Goal: Task Accomplishment & Management: Complete application form

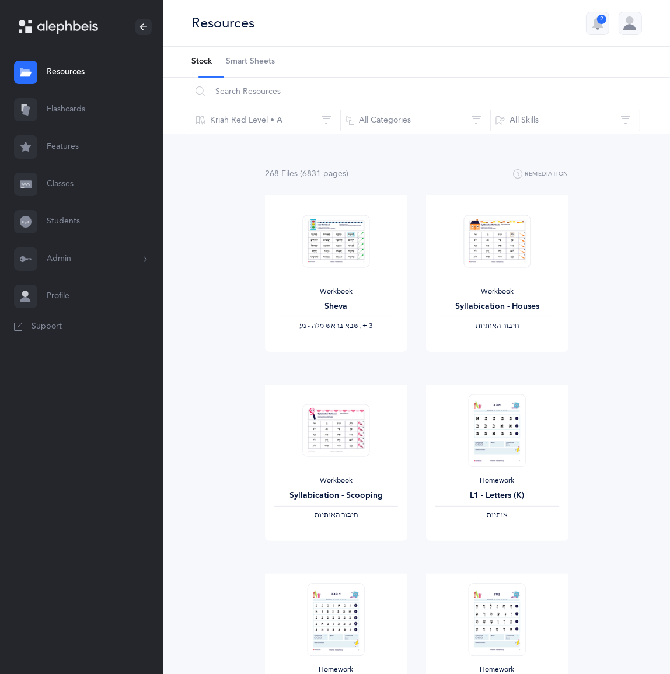
click at [79, 278] on button "Admin" at bounding box center [81, 259] width 163 height 37
click at [71, 241] on link "Students" at bounding box center [81, 221] width 163 height 37
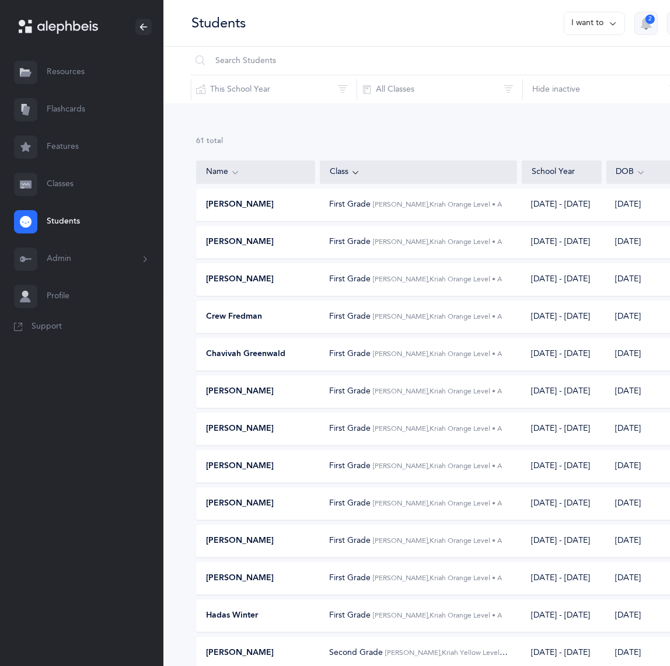
click at [83, 203] on link "Classes" at bounding box center [81, 184] width 163 height 37
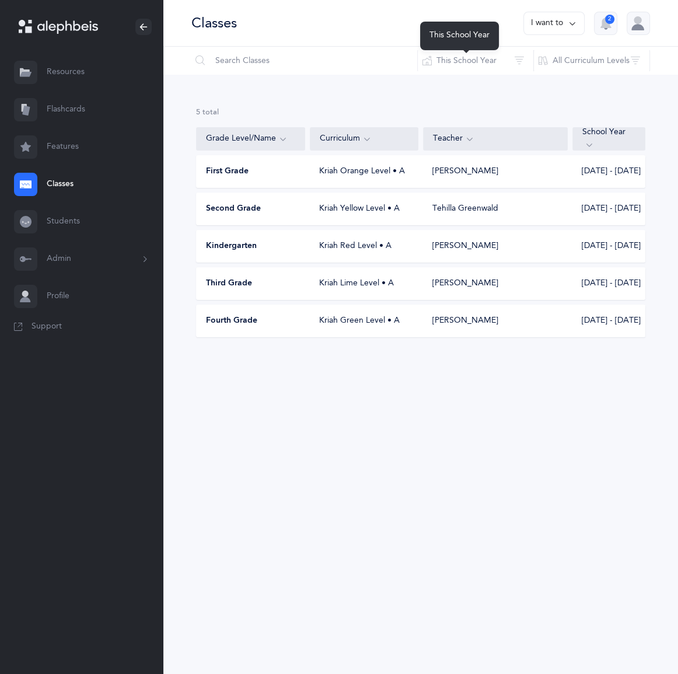
click at [499, 33] on div "This School Year" at bounding box center [459, 36] width 79 height 29
click at [534, 30] on button "I want to" at bounding box center [554, 23] width 61 height 23
click at [510, 95] on button "Add new" at bounding box center [542, 86] width 65 height 21
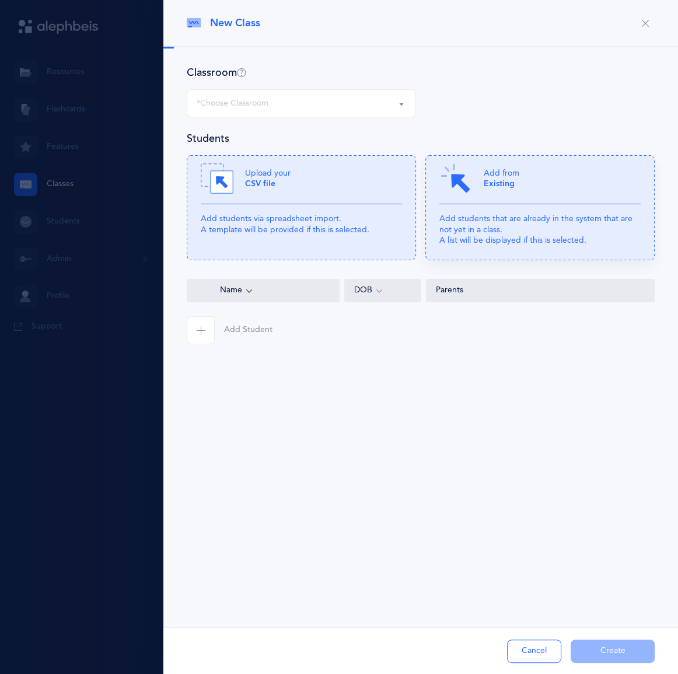
select select "1327"
click at [69, 275] on div at bounding box center [339, 337] width 678 height 674
click at [523, 655] on button "Cancel" at bounding box center [534, 651] width 54 height 23
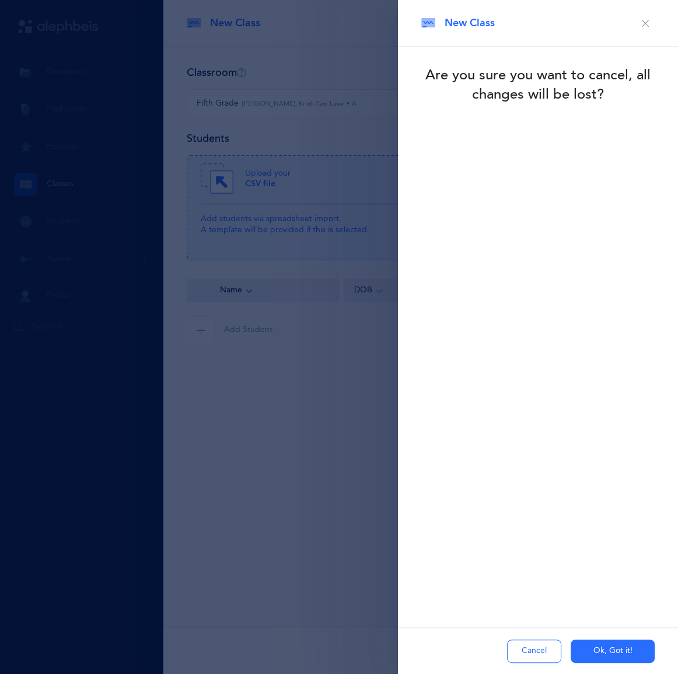
drag, startPoint x: 594, startPoint y: 644, endPoint x: 577, endPoint y: 617, distance: 32.2
click at [594, 644] on button "Ok, Got it!" at bounding box center [613, 651] width 84 height 23
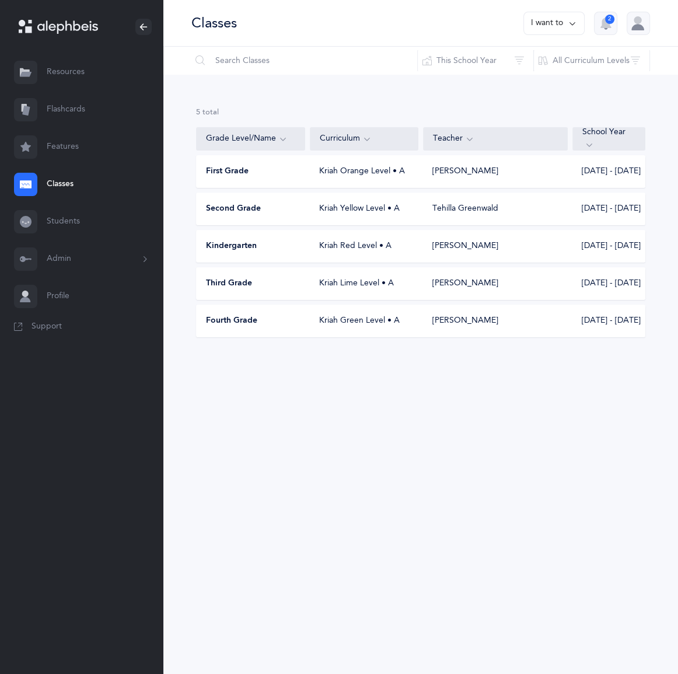
click at [83, 241] on link "Students" at bounding box center [81, 221] width 163 height 37
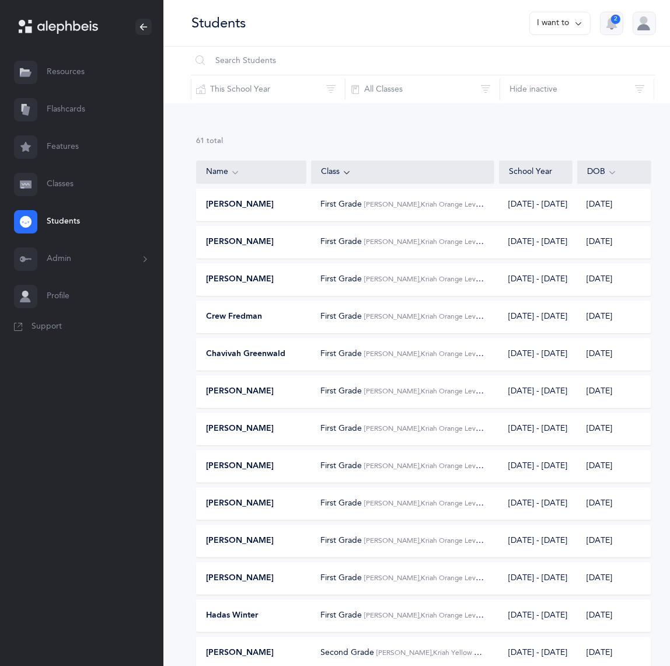
click at [578, 34] on button "I want to" at bounding box center [559, 23] width 61 height 23
click at [574, 97] on button "Add student" at bounding box center [548, 86] width 66 height 21
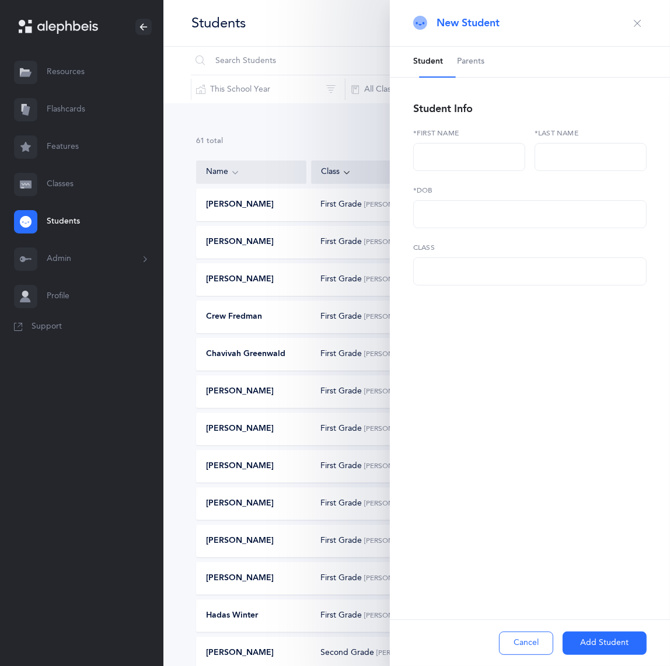
select select
click at [459, 138] on label "*First name" at bounding box center [469, 133] width 112 height 11
click at [450, 171] on input "text" at bounding box center [469, 157] width 112 height 28
type input "[PERSON_NAME]"
click at [562, 171] on input "[PERSON_NAME]" at bounding box center [591, 157] width 112 height 28
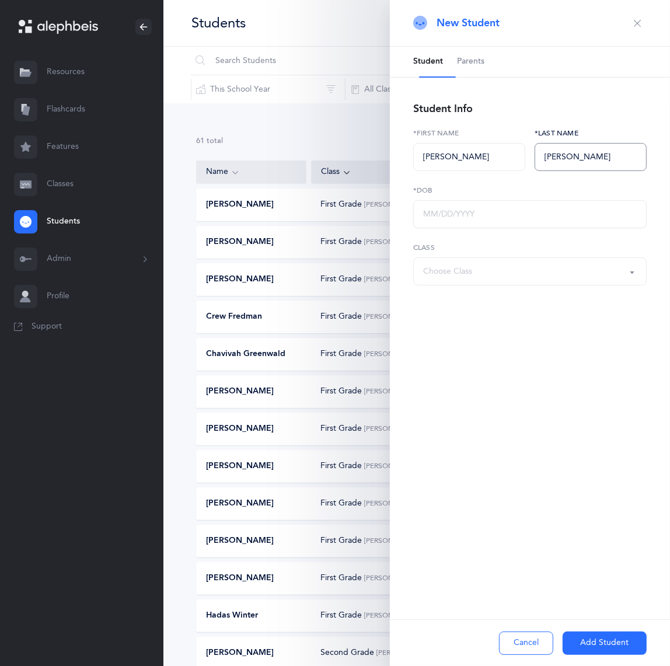
type input "[PERSON_NAME]"
click at [473, 228] on input "text" at bounding box center [529, 214] width 233 height 28
click at [472, 278] on div "Choose Class" at bounding box center [447, 272] width 49 height 12
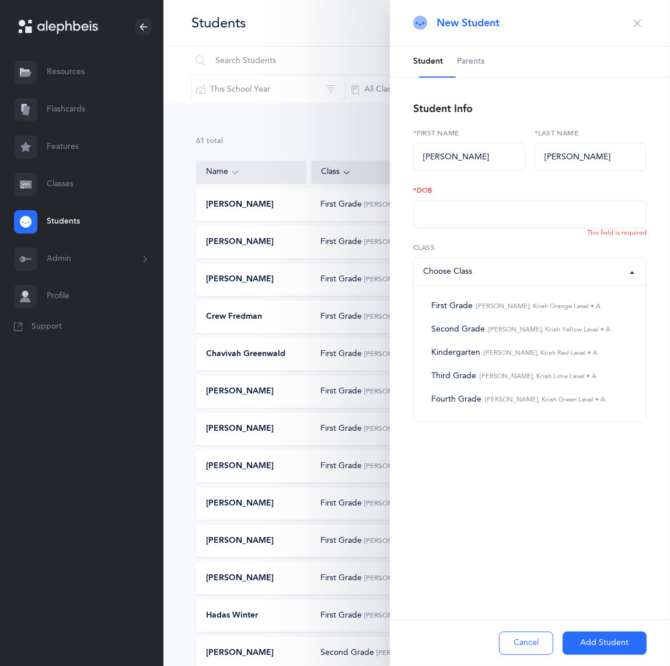
click at [499, 632] on button "Cancel" at bounding box center [526, 643] width 54 height 23
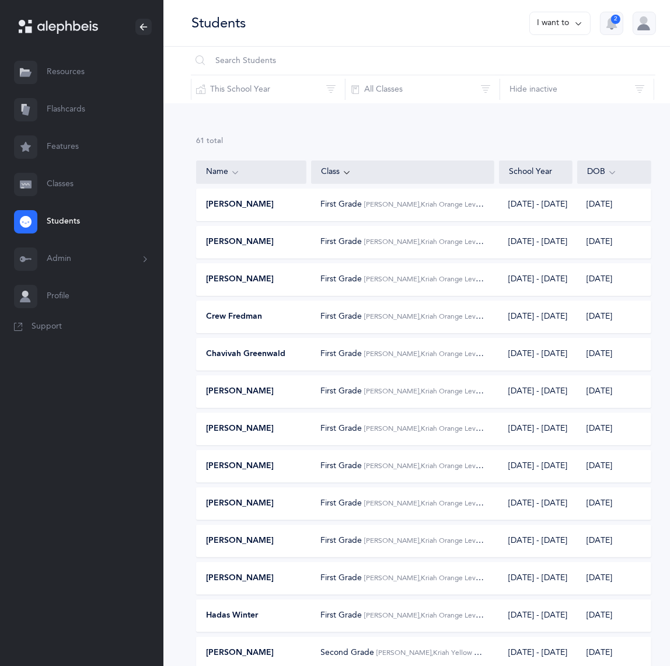
click at [76, 278] on button "Admin" at bounding box center [81, 259] width 163 height 37
click at [54, 203] on link "Classes" at bounding box center [81, 184] width 163 height 37
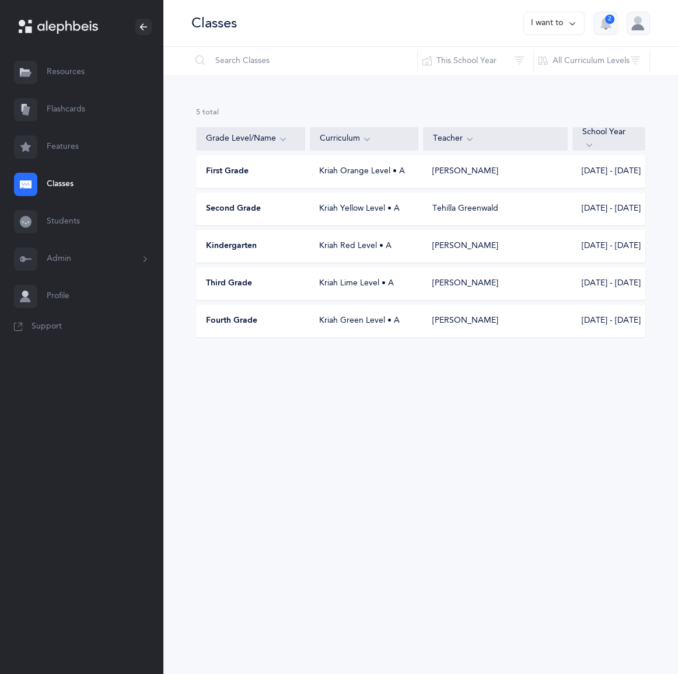
click at [524, 26] on button "I want to" at bounding box center [554, 23] width 61 height 23
click at [510, 97] on button "Add new" at bounding box center [542, 86] width 65 height 21
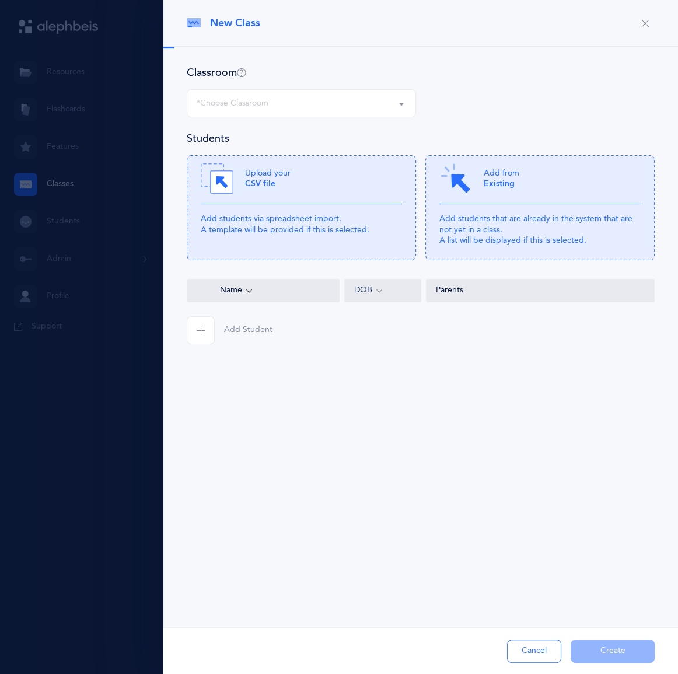
select select "1327"
click at [290, 109] on small "[PERSON_NAME], Kriah Teal Level • A" at bounding box center [299, 104] width 114 height 10
click at [476, 130] on div "Fifth Grade Fifth Grade [PERSON_NAME], Kriah Teal Level • A Fifth Grade [PERSON…" at bounding box center [421, 110] width 478 height 42
click at [88, 311] on div at bounding box center [339, 337] width 678 height 674
click at [75, 269] on div at bounding box center [339, 337] width 678 height 674
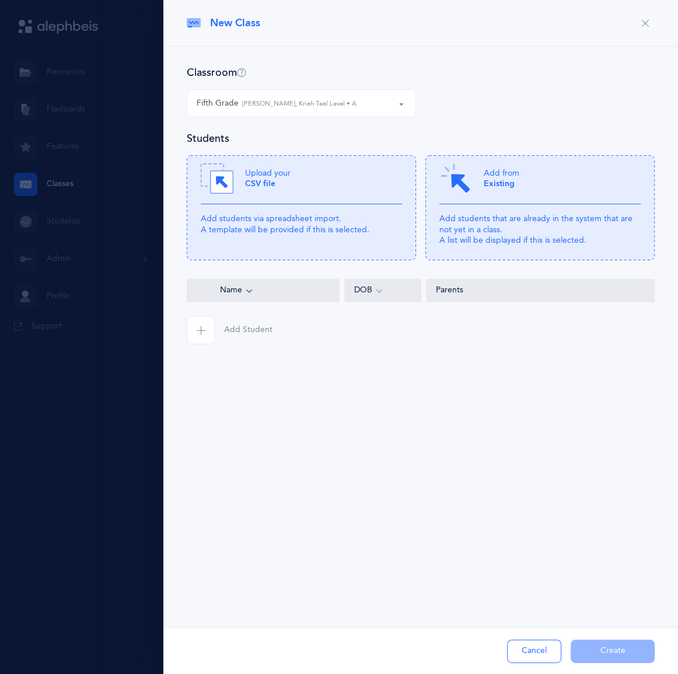
click at [518, 641] on button "Cancel" at bounding box center [534, 651] width 54 height 23
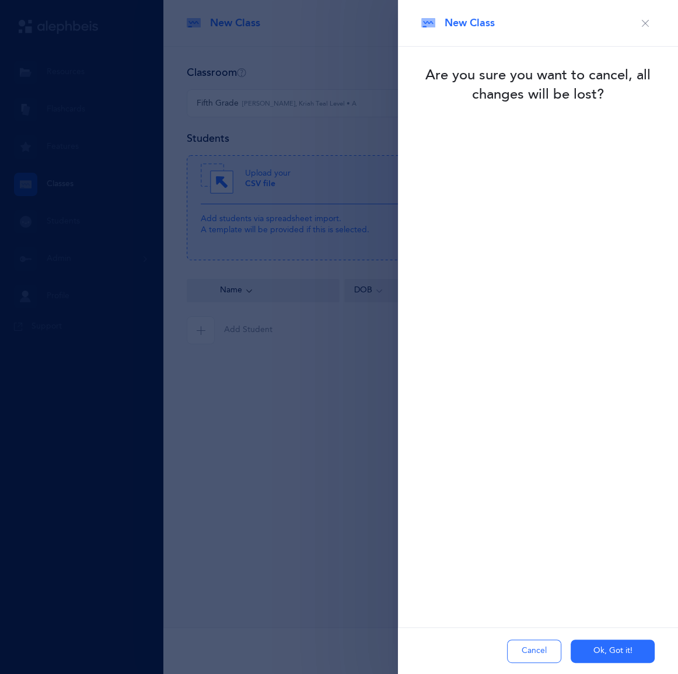
click at [590, 650] on button "Ok, Got it!" at bounding box center [613, 651] width 84 height 23
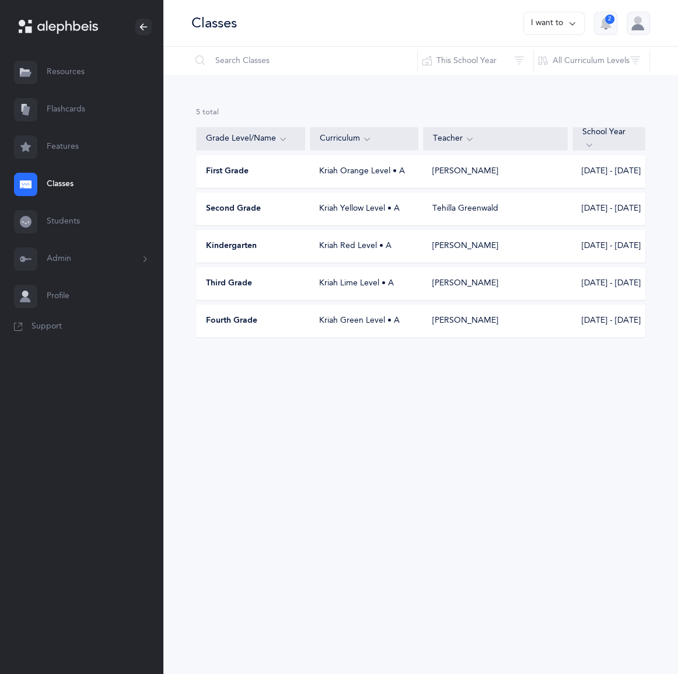
click at [74, 278] on button "Admin" at bounding box center [81, 259] width 163 height 37
click at [87, 241] on link "Students" at bounding box center [81, 221] width 163 height 37
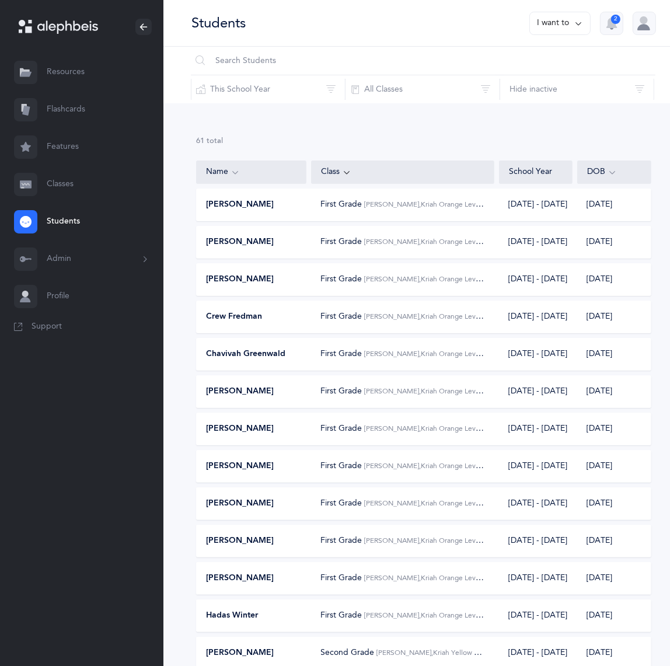
click at [581, 26] on button "I want to" at bounding box center [559, 23] width 61 height 23
click at [578, 94] on button "Add student" at bounding box center [548, 86] width 66 height 21
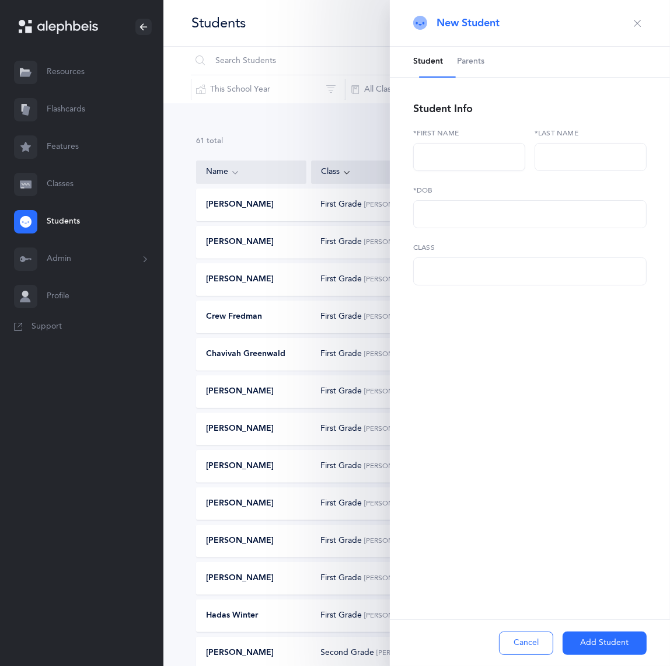
select select
click at [462, 171] on input "text" at bounding box center [469, 157] width 112 height 28
type input "N"
type input "[PERSON_NAME]"
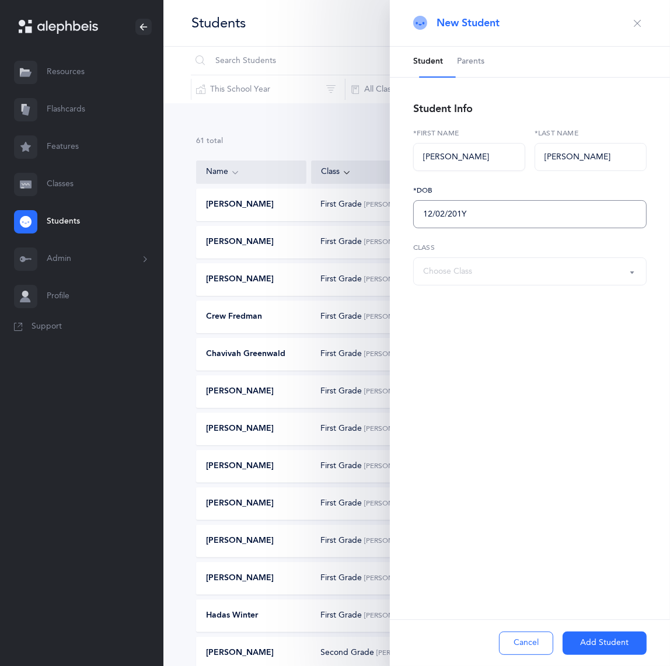
type input "[DATE]"
click at [597, 637] on button "Add Student" at bounding box center [605, 643] width 84 height 23
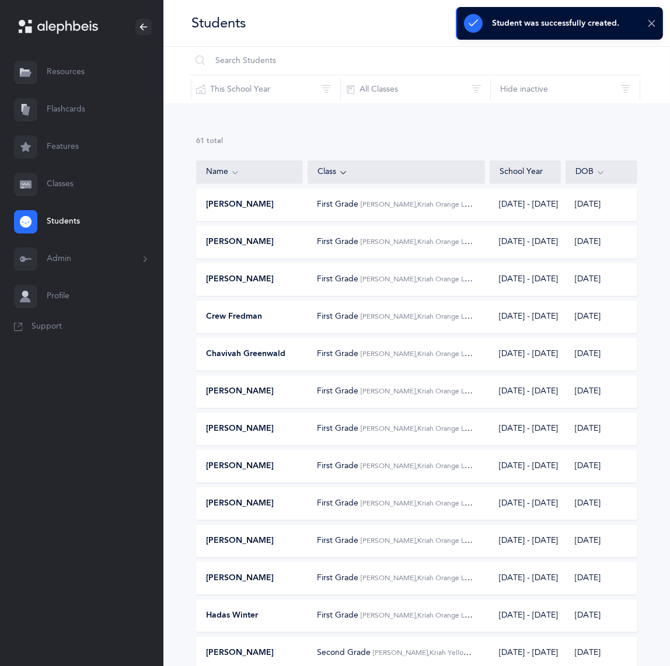
click at [654, 20] on icon at bounding box center [651, 24] width 9 height 10
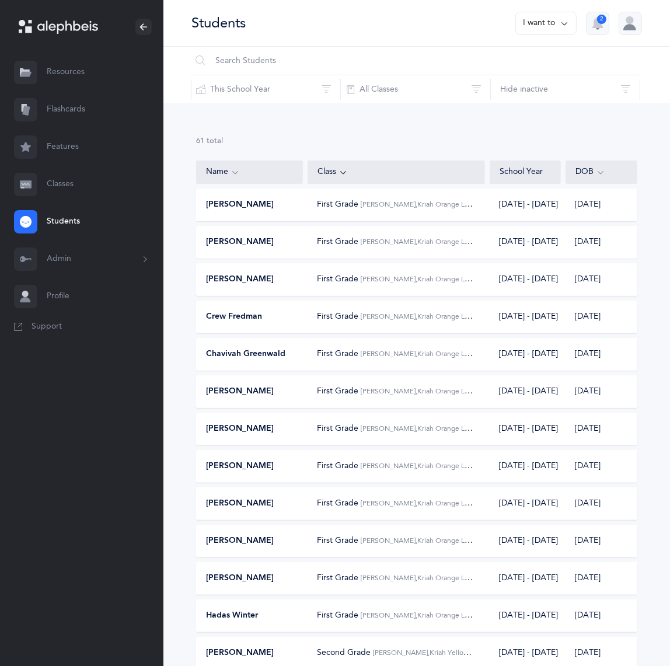
click at [577, 32] on button "I want to" at bounding box center [545, 23] width 61 height 23
click at [567, 97] on button "Add student" at bounding box center [534, 86] width 66 height 21
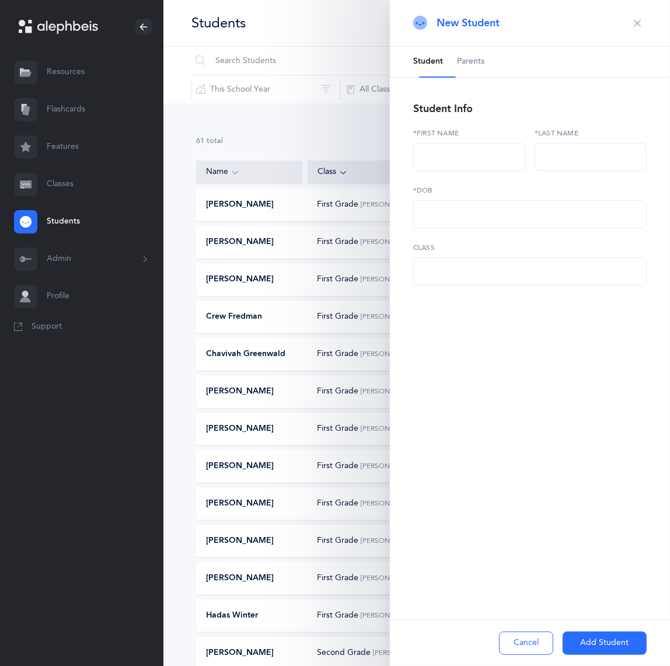
select select
click at [461, 171] on input "text" at bounding box center [469, 157] width 112 height 28
type input "[PERSON_NAME]"
type input "[DATE]"
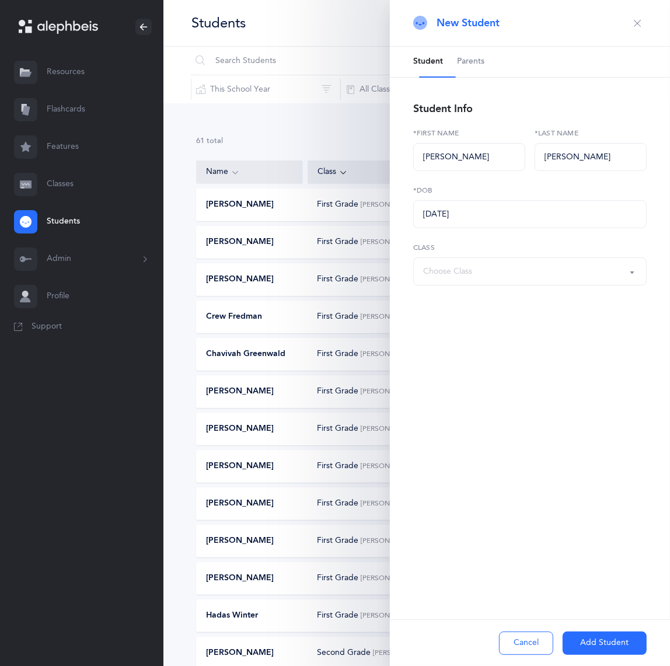
click at [600, 635] on button "Add Student" at bounding box center [605, 643] width 84 height 23
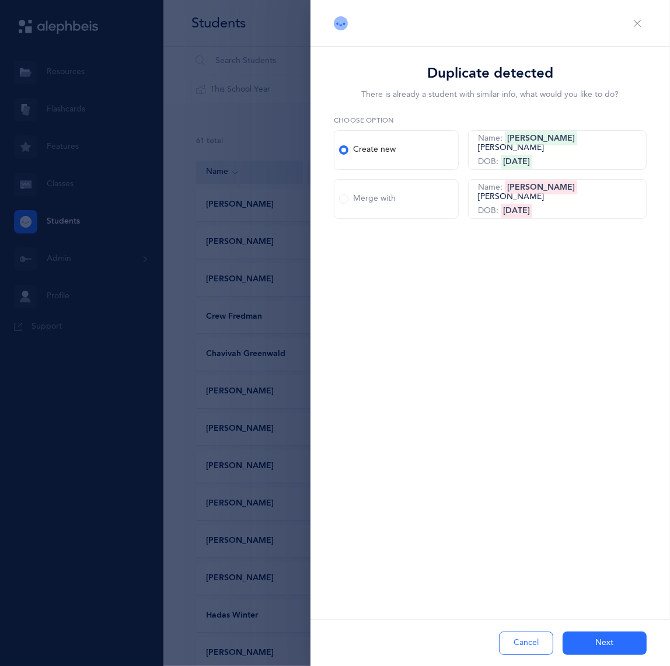
click at [607, 638] on button "Next" at bounding box center [605, 643] width 84 height 23
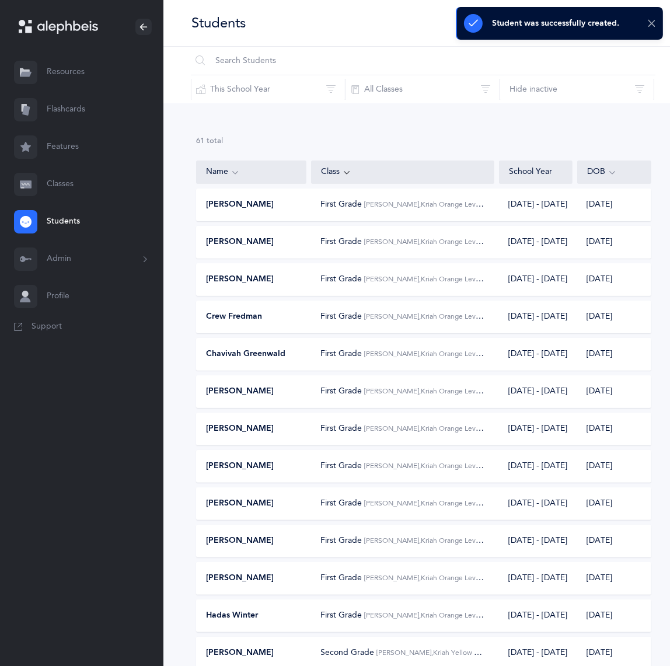
click at [652, 25] on icon at bounding box center [651, 24] width 9 height 10
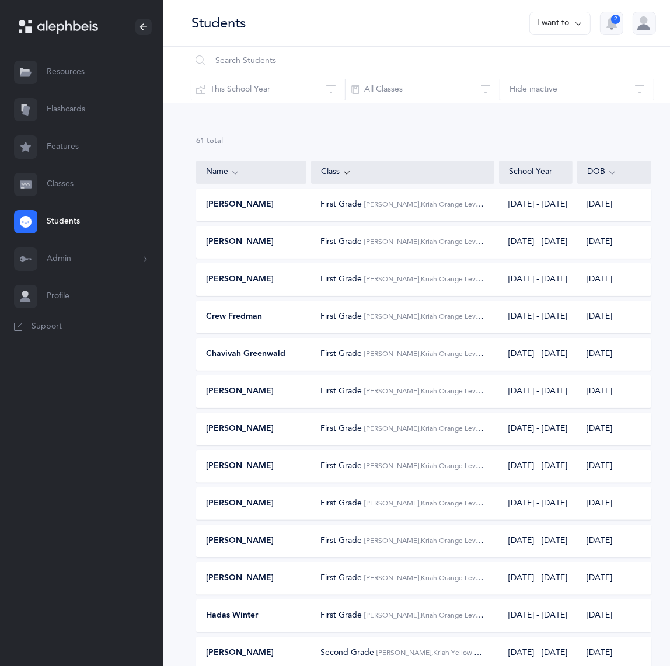
click at [575, 29] on button "I want to" at bounding box center [559, 23] width 61 height 23
click at [560, 97] on button "Add student" at bounding box center [548, 86] width 66 height 21
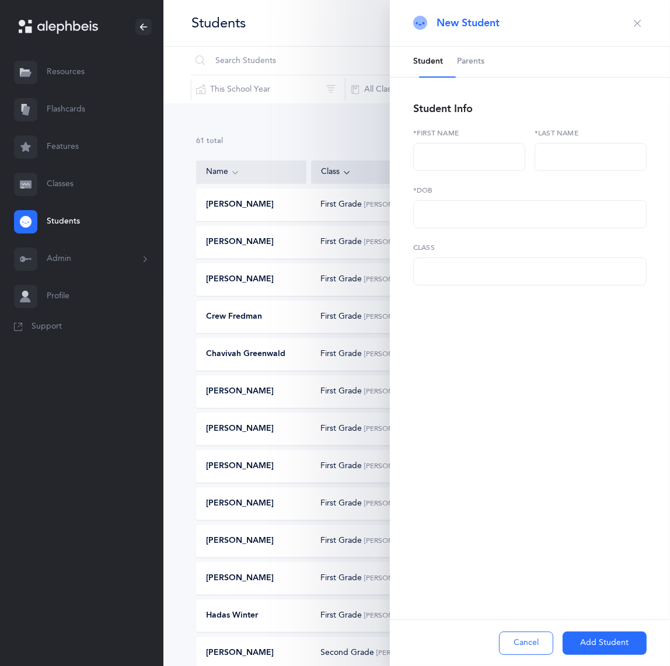
select select
click at [448, 185] on div "*First name" at bounding box center [469, 156] width 121 height 57
click at [443, 171] on input "text" at bounding box center [469, 157] width 112 height 28
type input "[PERSON_NAME]"
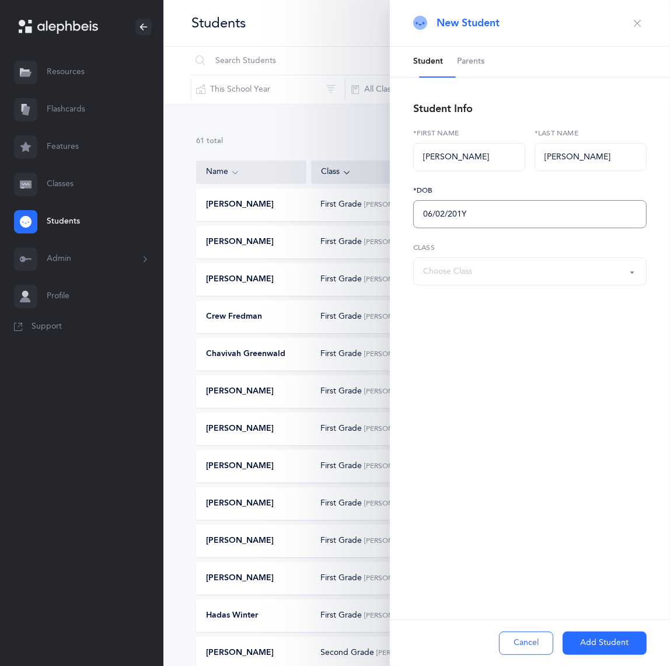
type input "[DATE]"
click at [593, 637] on button "Add Student" at bounding box center [605, 643] width 84 height 23
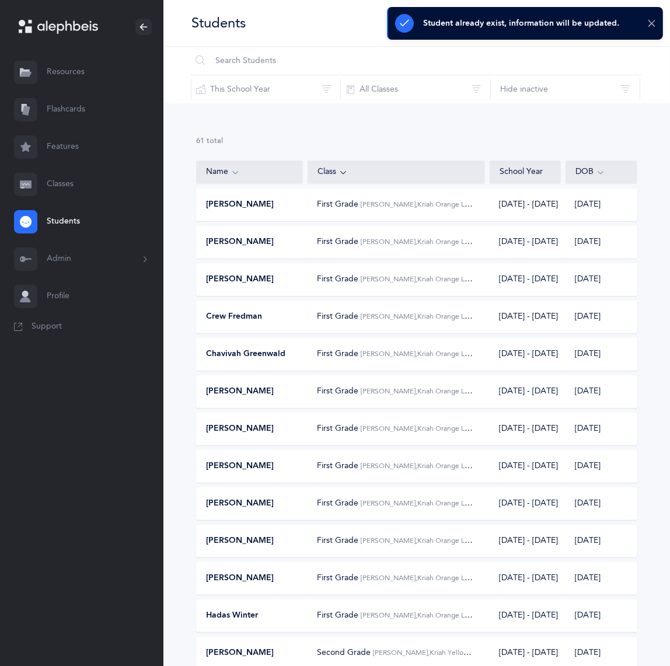
click at [647, 27] on icon at bounding box center [651, 24] width 9 height 10
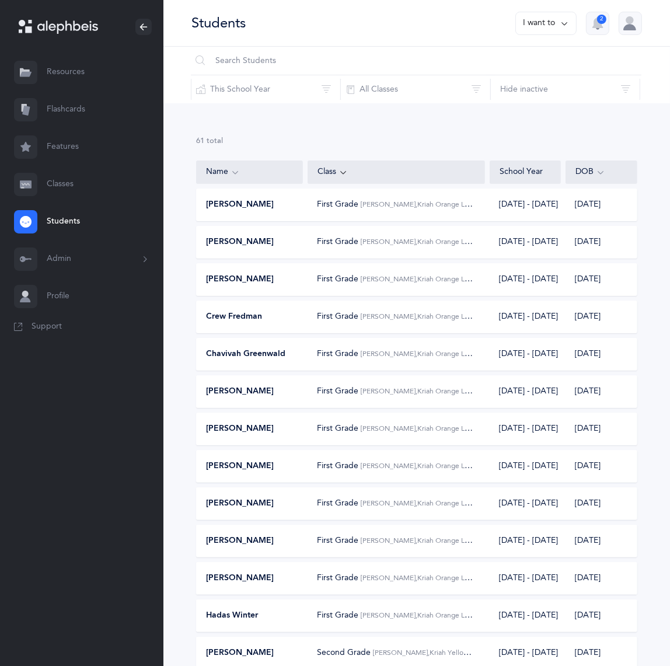
click at [577, 26] on button "I want to" at bounding box center [545, 23] width 61 height 23
click at [567, 95] on button "Add student" at bounding box center [534, 86] width 66 height 21
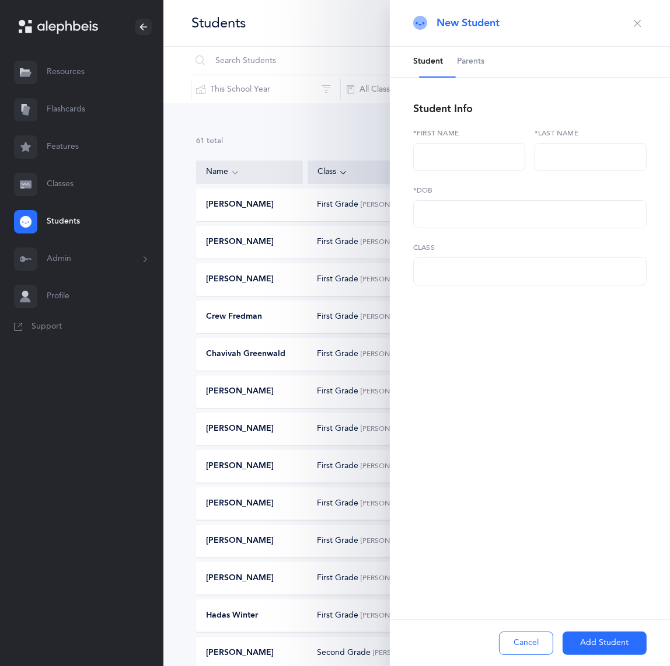
select select
click at [459, 171] on input "text" at bounding box center [469, 157] width 112 height 28
type input "[PERSON_NAME]"
type input "[DATE]"
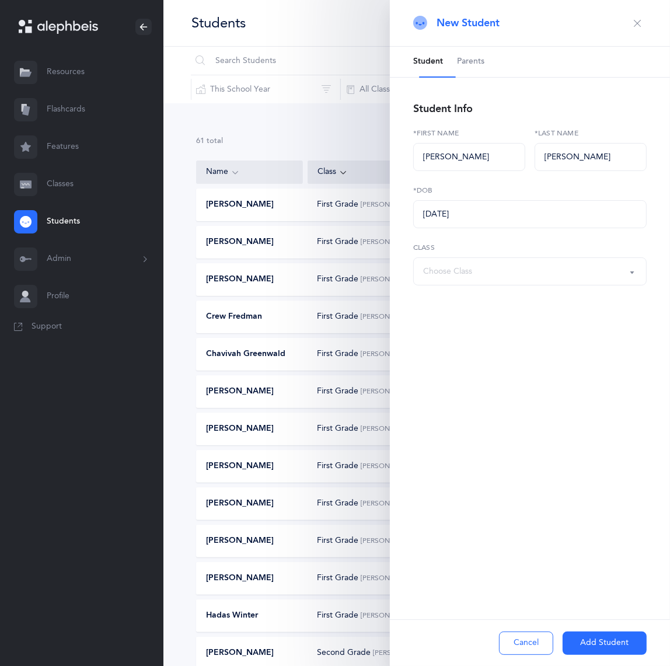
click at [611, 635] on button "Add Student" at bounding box center [605, 643] width 84 height 23
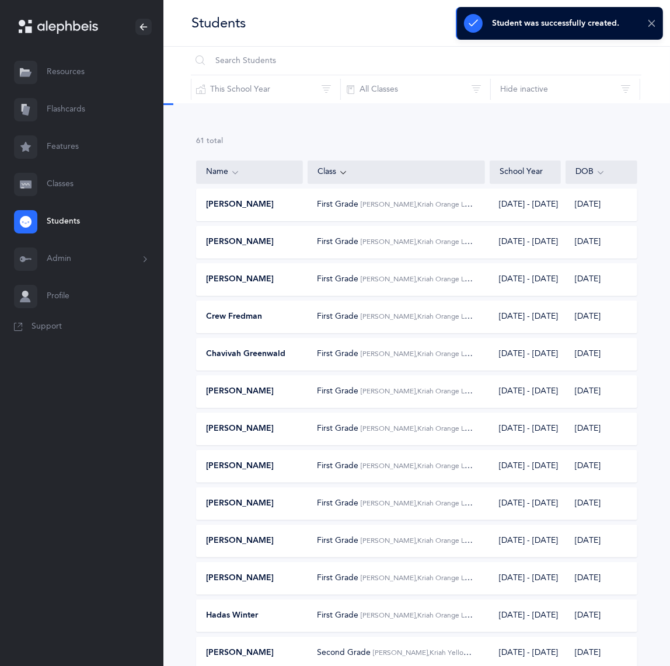
click at [650, 19] on icon at bounding box center [651, 24] width 9 height 10
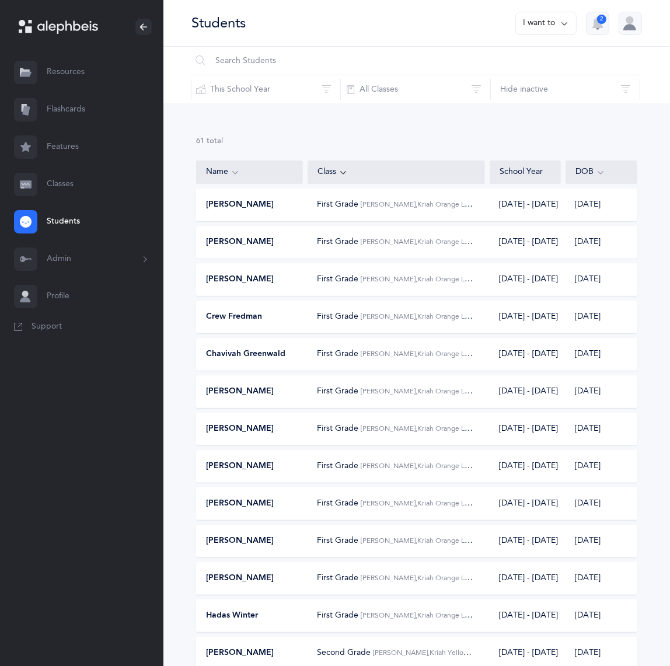
click at [577, 28] on button "I want to" at bounding box center [545, 23] width 61 height 23
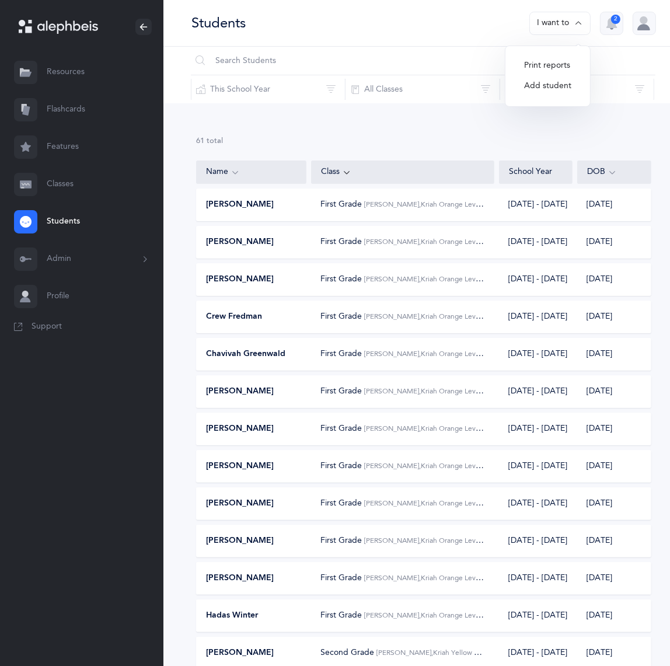
click at [574, 97] on button "Add student" at bounding box center [548, 86] width 66 height 21
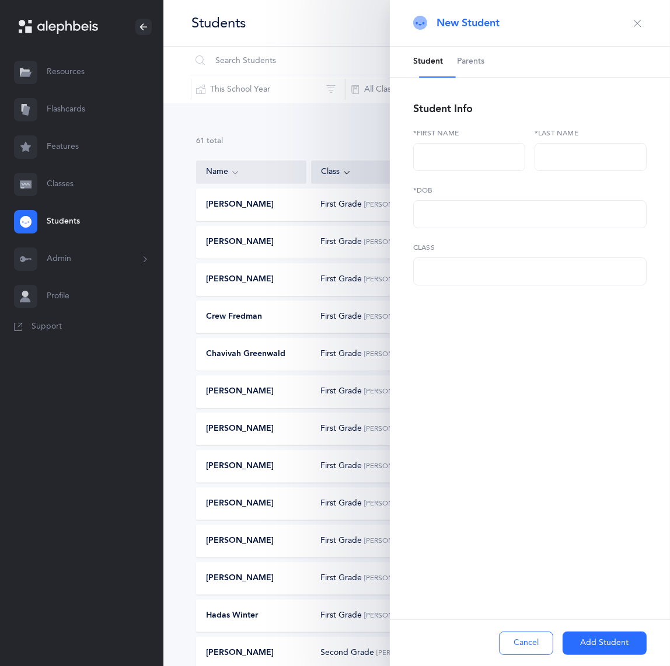
select select
click at [462, 228] on input "text" at bounding box center [529, 214] width 233 height 28
type input "[DATE]"
click at [456, 171] on input "text" at bounding box center [469, 157] width 112 height 28
type input "[PERSON_NAME]"
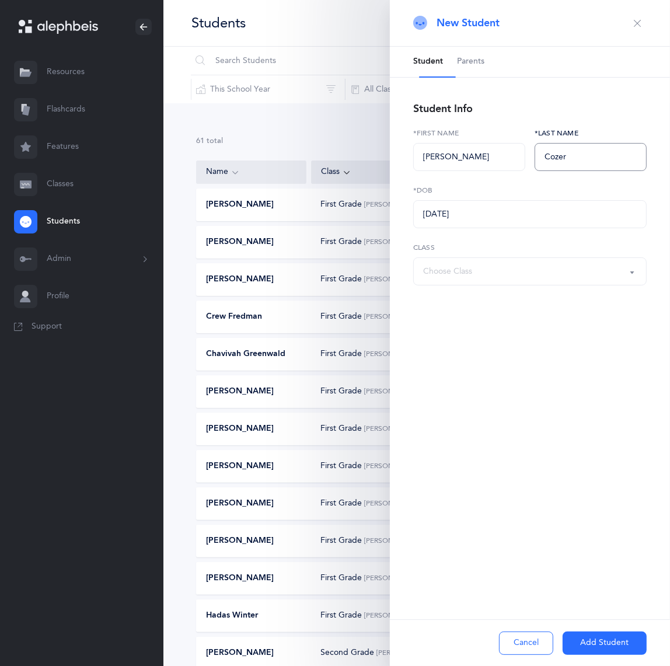
type input "Cozer"
click at [598, 643] on button "Add Student" at bounding box center [605, 643] width 84 height 23
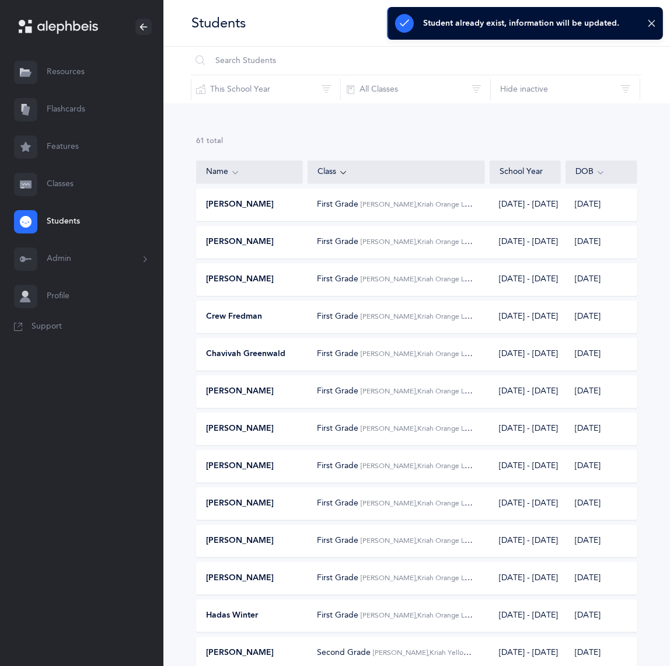
click at [64, 203] on link "Classes" at bounding box center [81, 184] width 163 height 37
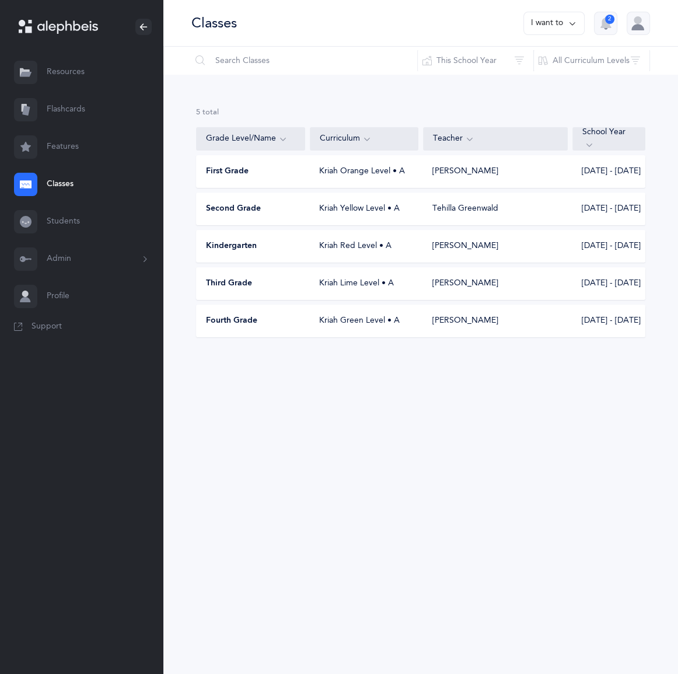
click at [105, 278] on button "Admin" at bounding box center [81, 259] width 163 height 37
click at [95, 355] on link "Classrooms" at bounding box center [105, 342] width 117 height 26
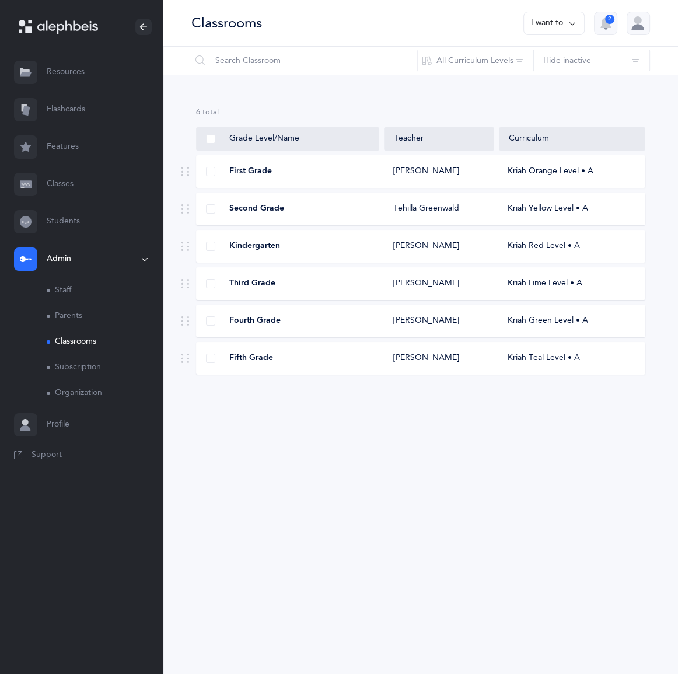
click at [319, 364] on div "Fifth Grade" at bounding box center [288, 359] width 183 height 12
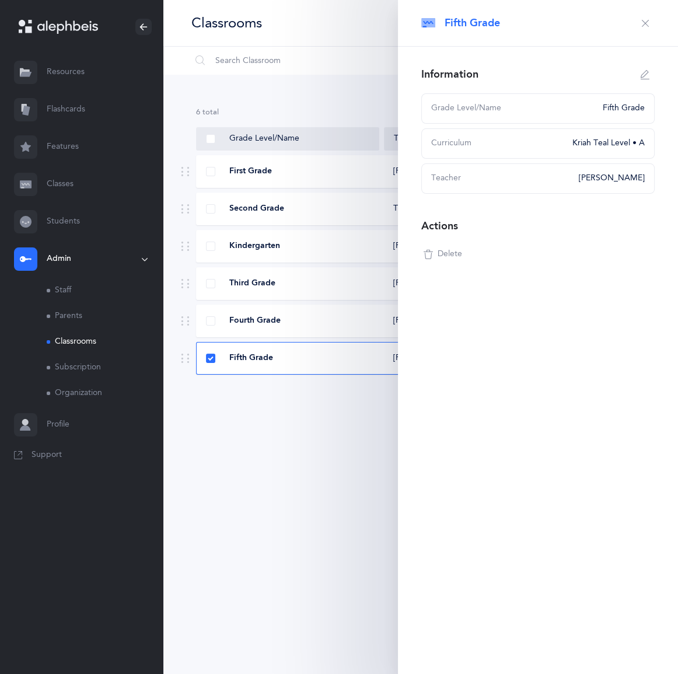
click at [641, 26] on icon "button" at bounding box center [645, 23] width 9 height 9
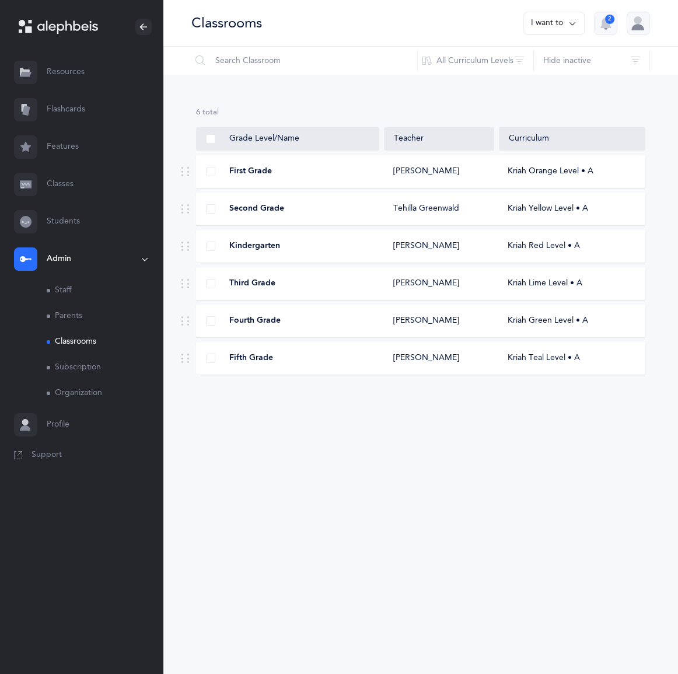
click at [68, 203] on link "Classes" at bounding box center [81, 184] width 163 height 37
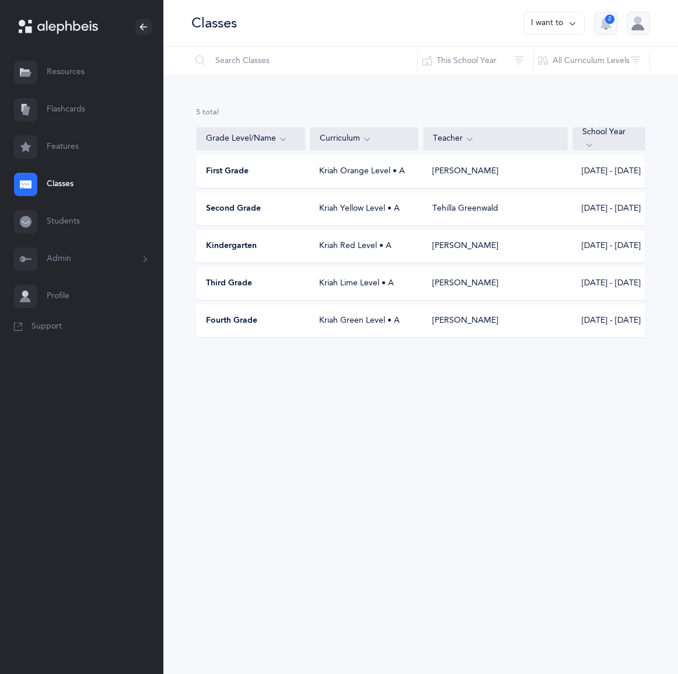
click at [524, 26] on button "I want to" at bounding box center [554, 23] width 61 height 23
click at [510, 97] on button "Add new" at bounding box center [542, 86] width 65 height 21
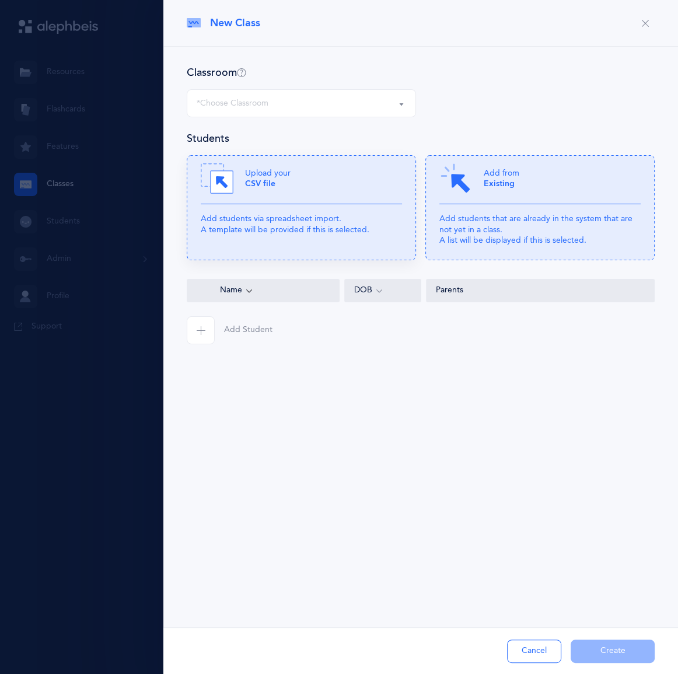
select select "1327"
click at [485, 245] on p "Add students that are already in the system that are not yet in a class. A list…" at bounding box center [540, 230] width 201 height 32
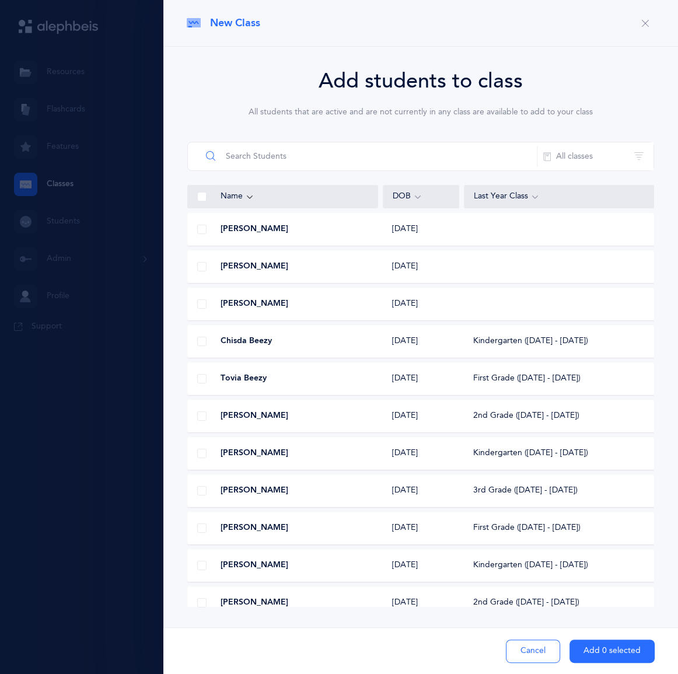
click at [278, 170] on input "text" at bounding box center [369, 156] width 336 height 28
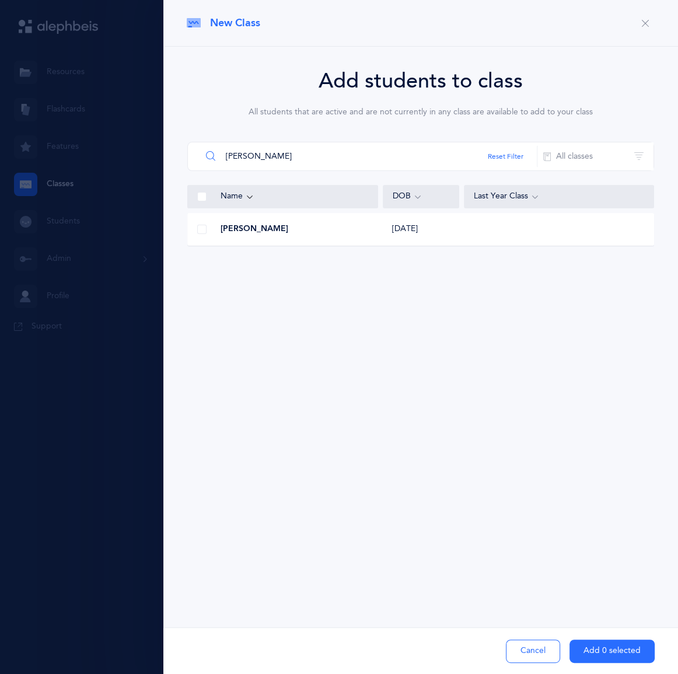
type input "[PERSON_NAME]"
click at [288, 235] on span "[PERSON_NAME]" at bounding box center [255, 230] width 68 height 12
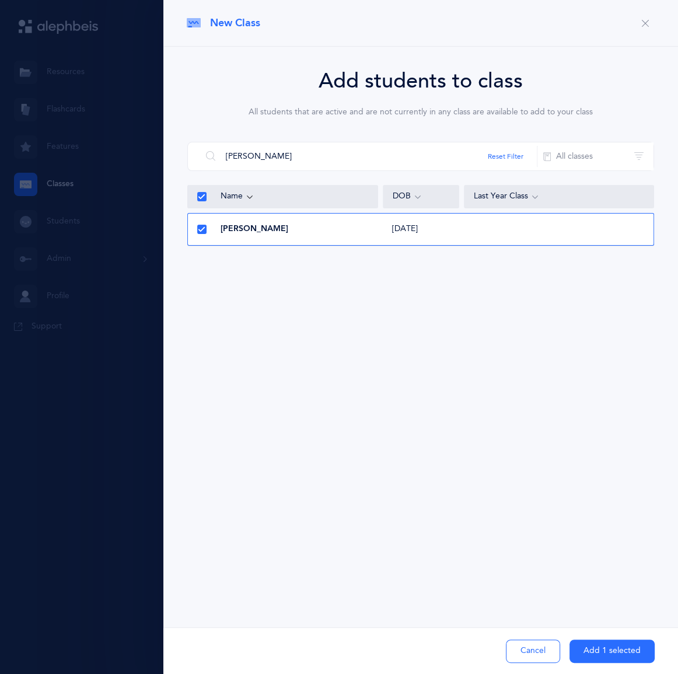
click at [587, 650] on button "Add 1 selected" at bounding box center [612, 651] width 85 height 23
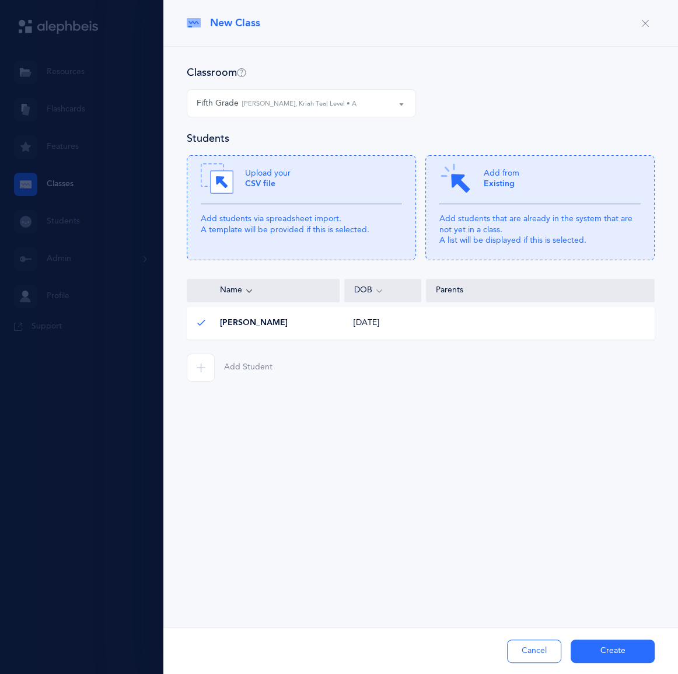
click at [273, 374] on span "Add Student" at bounding box center [248, 368] width 48 height 12
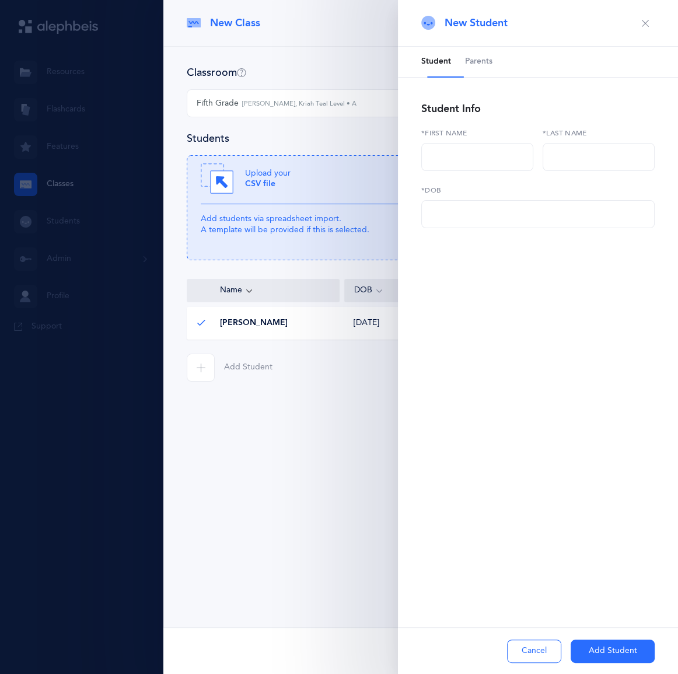
click at [641, 28] on icon "button" at bounding box center [645, 23] width 9 height 9
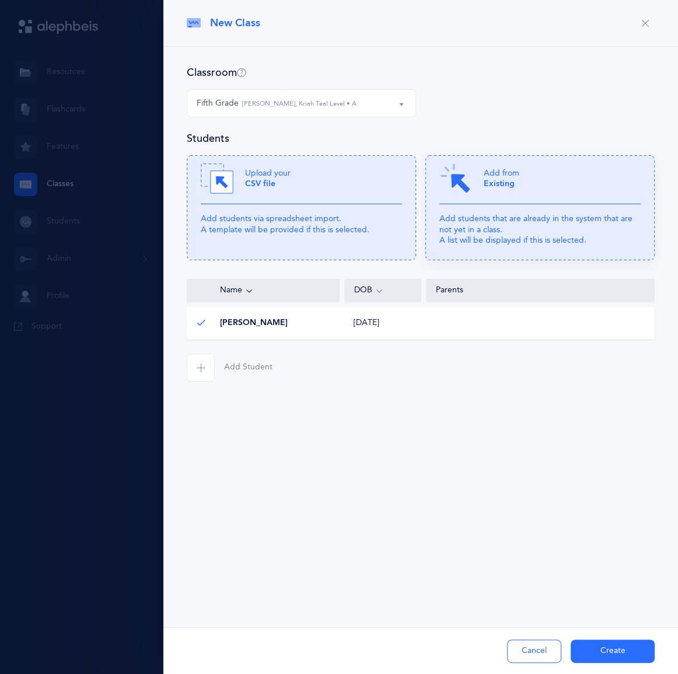
click at [504, 204] on div "Add from Existing" at bounding box center [540, 183] width 201 height 42
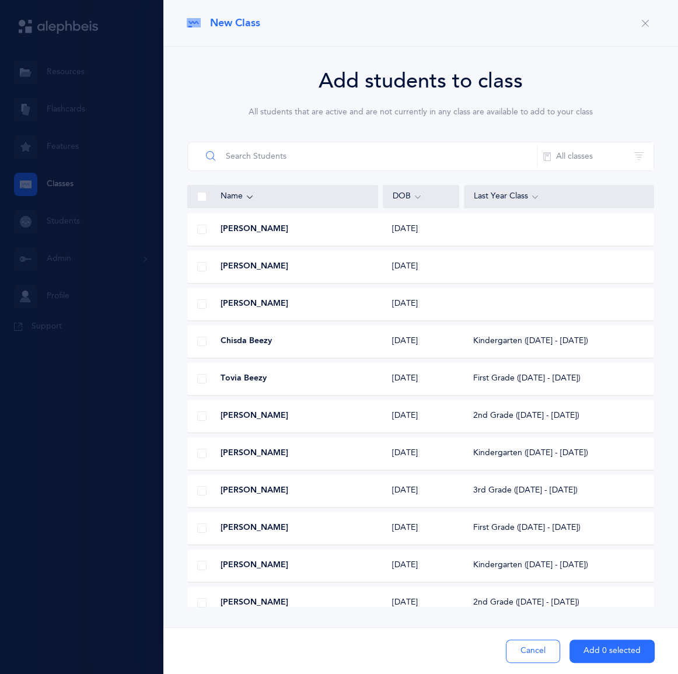
click at [284, 170] on input "text" at bounding box center [369, 156] width 336 height 28
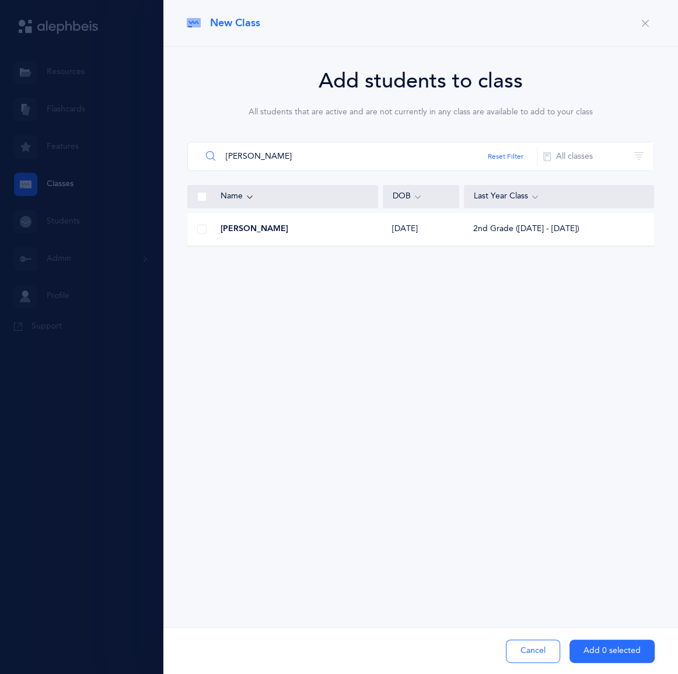
type input "[PERSON_NAME]"
click at [309, 235] on div "[PERSON_NAME]" at bounding box center [283, 230] width 190 height 12
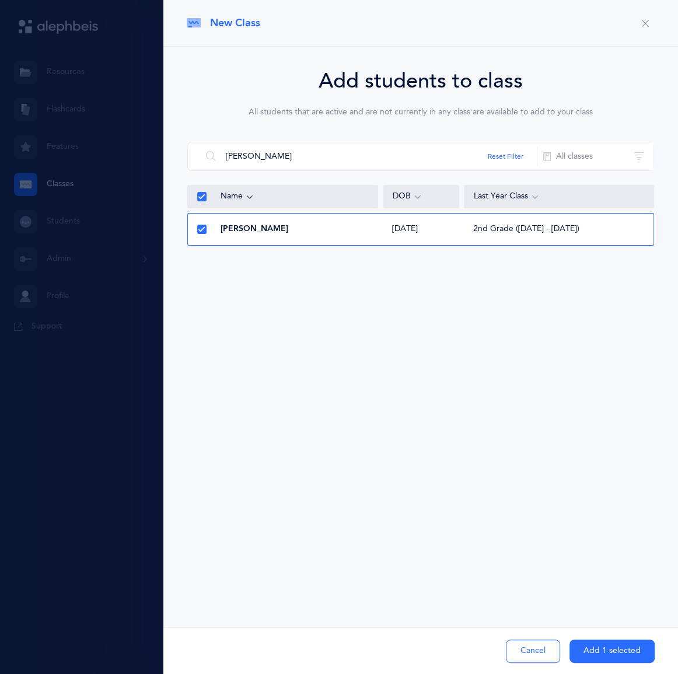
click at [587, 649] on button "Add 1 selected" at bounding box center [612, 651] width 85 height 23
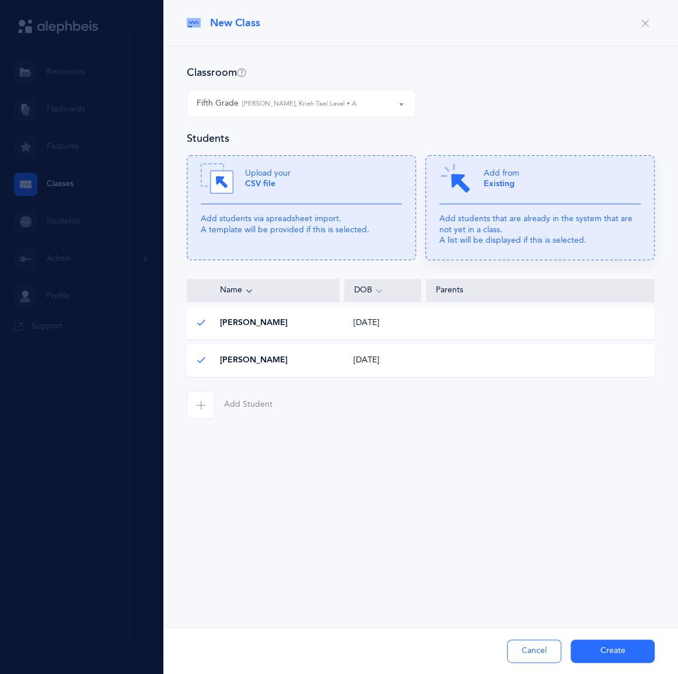
click at [517, 204] on div "Add from Existing" at bounding box center [540, 183] width 201 height 42
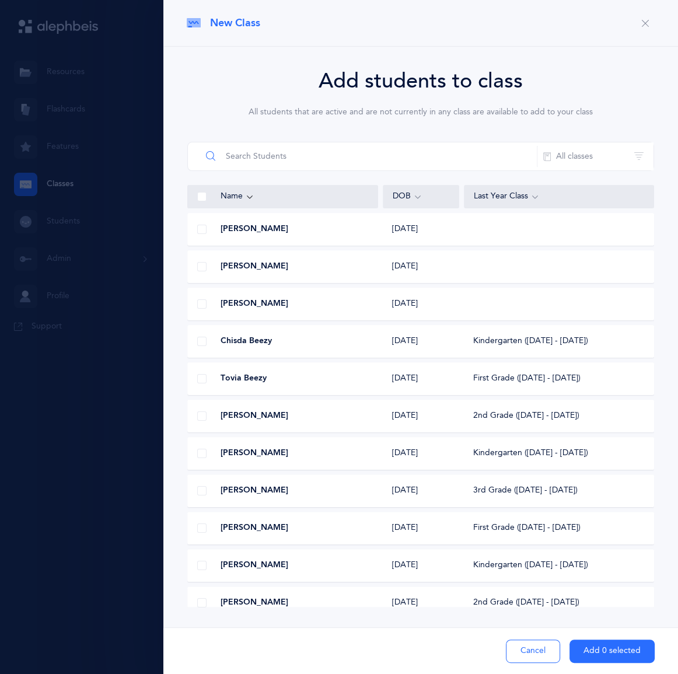
click at [334, 170] on input "text" at bounding box center [369, 156] width 336 height 28
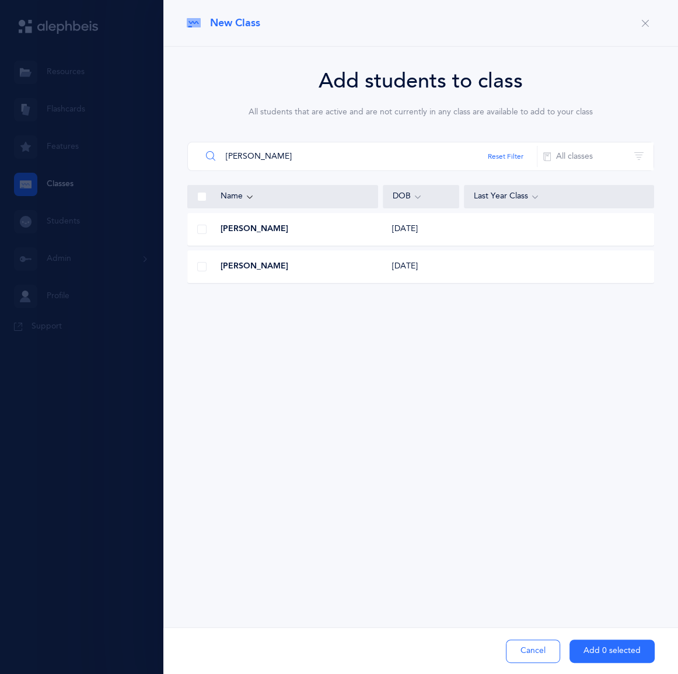
type input "[PERSON_NAME]"
click at [207, 234] on span at bounding box center [201, 229] width 9 height 9
click at [0, 0] on input "checkbox" at bounding box center [0, 0] width 0 height 0
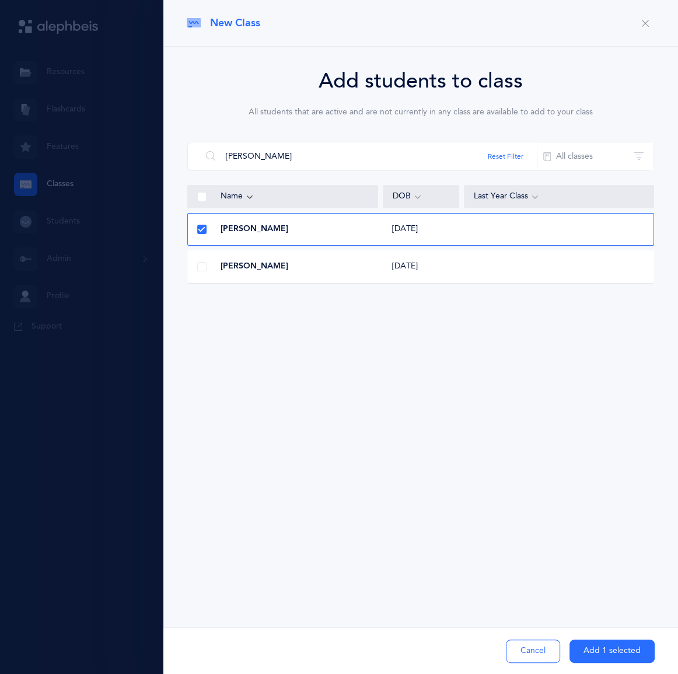
click at [207, 271] on span at bounding box center [201, 266] width 9 height 9
click at [0, 0] on input "checkbox" at bounding box center [0, 0] width 0 height 0
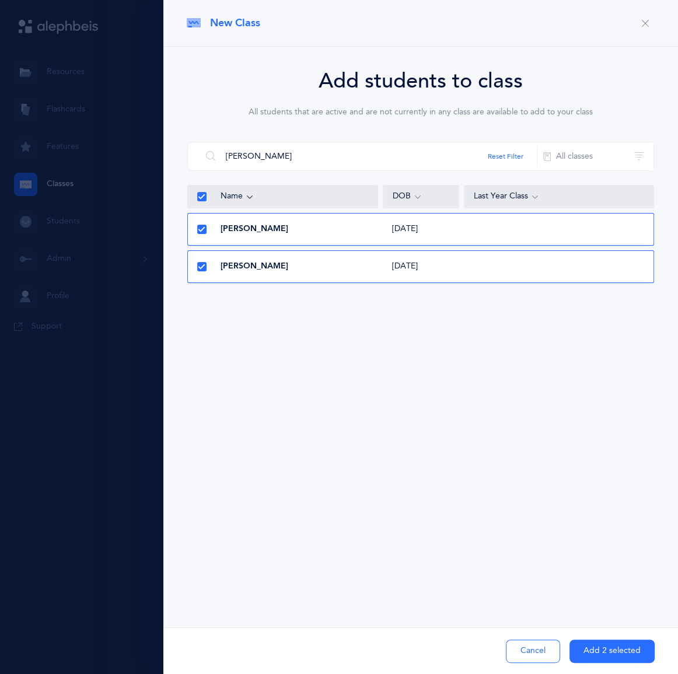
click at [593, 642] on button "Add 2 selected" at bounding box center [612, 651] width 85 height 23
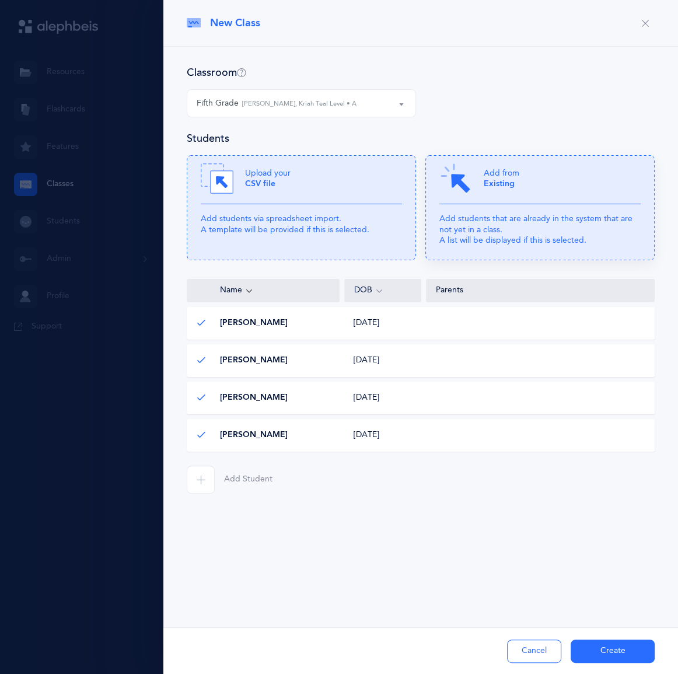
click at [562, 246] on p "Add students that are already in the system that are not yet in a class. A list…" at bounding box center [540, 230] width 201 height 32
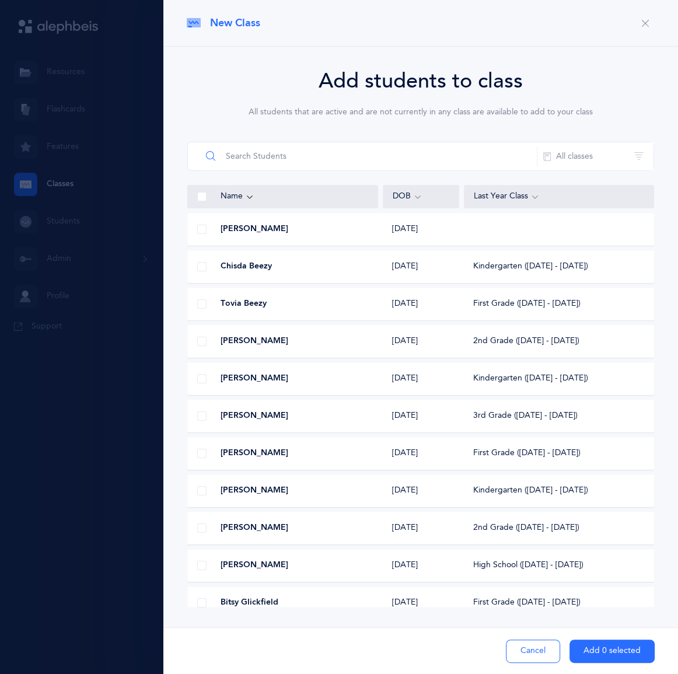
click at [297, 170] on input "text" at bounding box center [369, 156] width 336 height 28
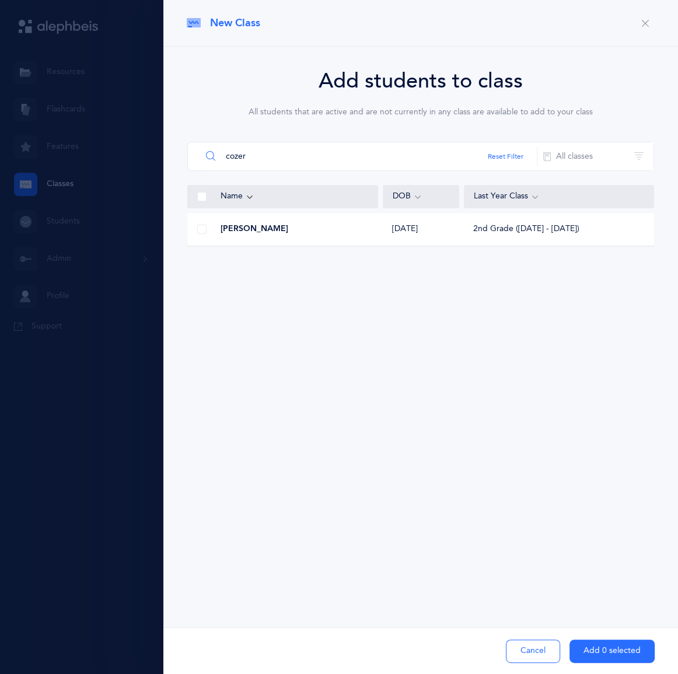
type input "cozer"
click at [338, 246] on div "[PERSON_NAME] [DATE] 2nd Grade ([DATE] - [DATE])" at bounding box center [420, 229] width 467 height 33
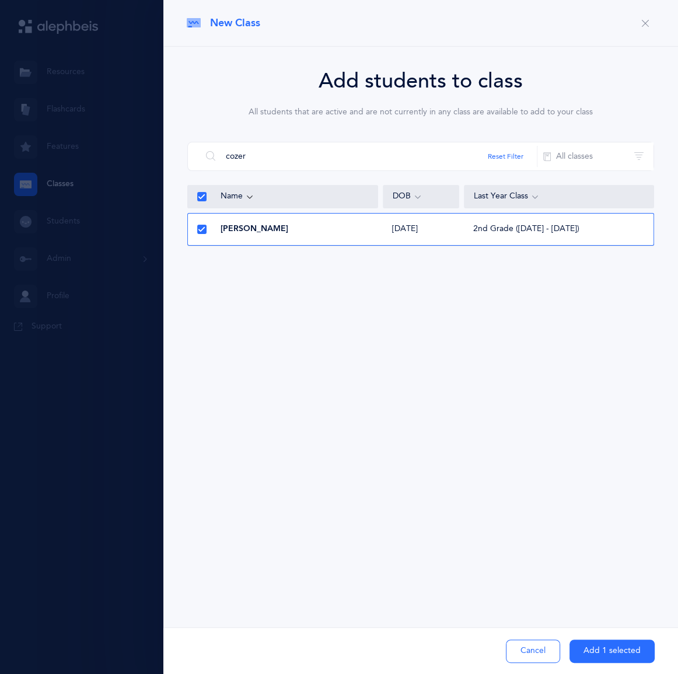
click at [594, 642] on button "Add 1 selected" at bounding box center [612, 651] width 85 height 23
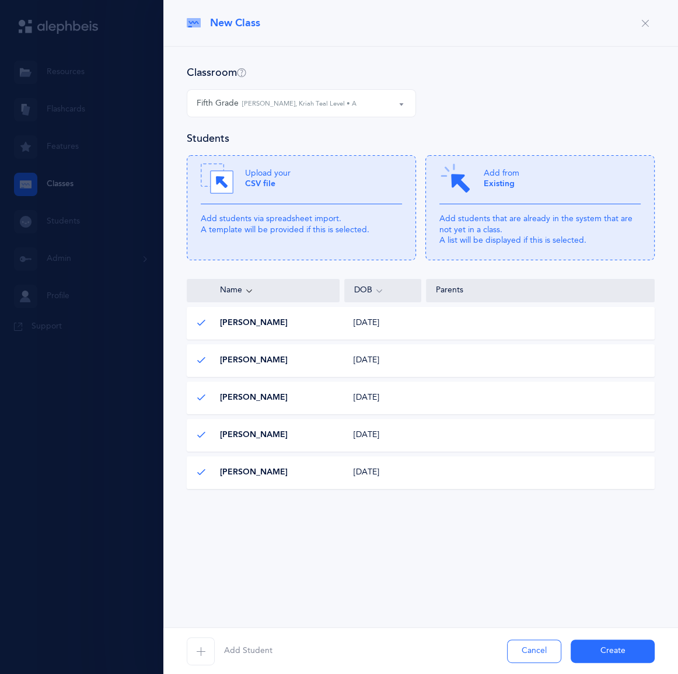
click at [599, 640] on button "Create" at bounding box center [613, 651] width 84 height 23
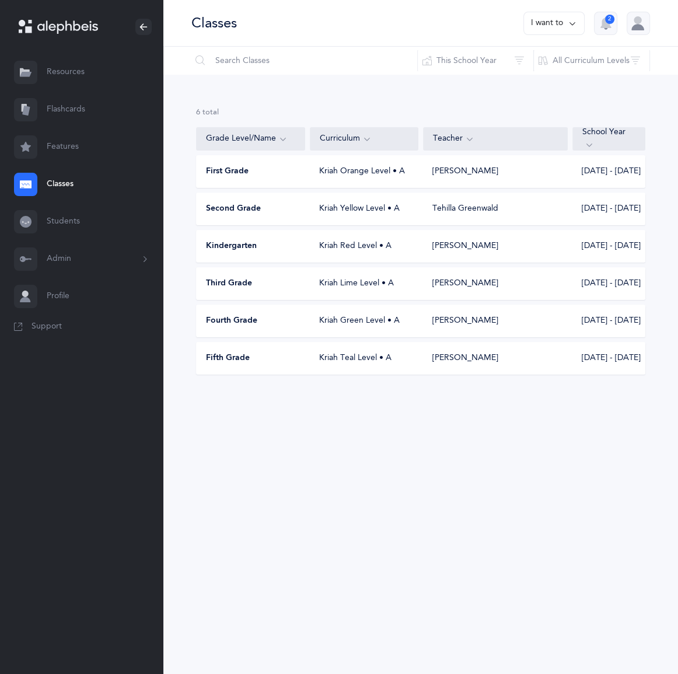
click at [71, 203] on link "Classes" at bounding box center [81, 184] width 163 height 37
click at [68, 278] on button "Admin" at bounding box center [81, 259] width 163 height 37
click at [79, 203] on link "Classes" at bounding box center [81, 184] width 163 height 37
click at [280, 364] on div "Fifth Grade" at bounding box center [251, 359] width 109 height 12
